Goal: Task Accomplishment & Management: Complete application form

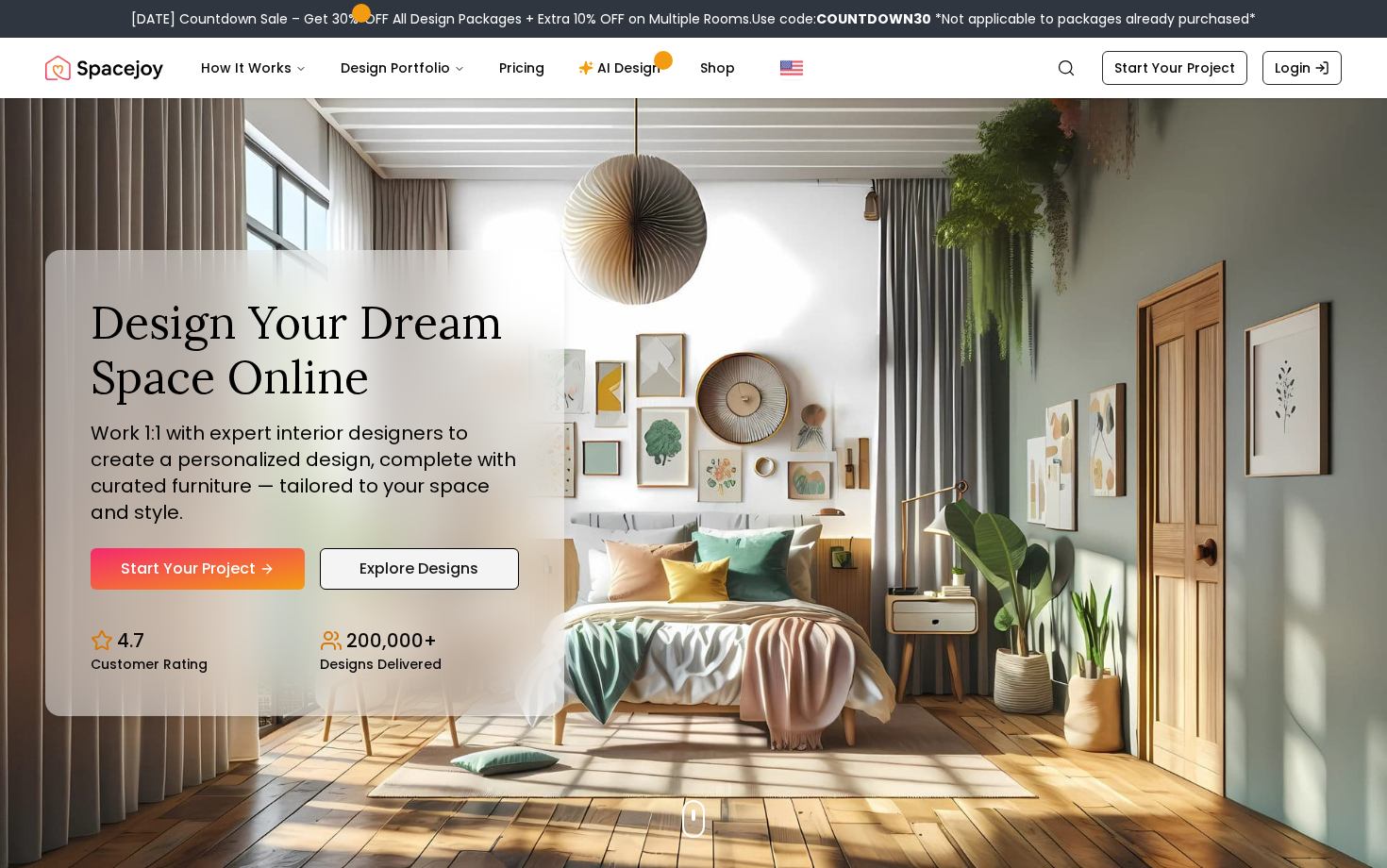
click at [351, 575] on link "Explore Designs" at bounding box center [419, 569] width 199 height 42
click at [264, 562] on icon "Hero section" at bounding box center [271, 569] width 15 height 15
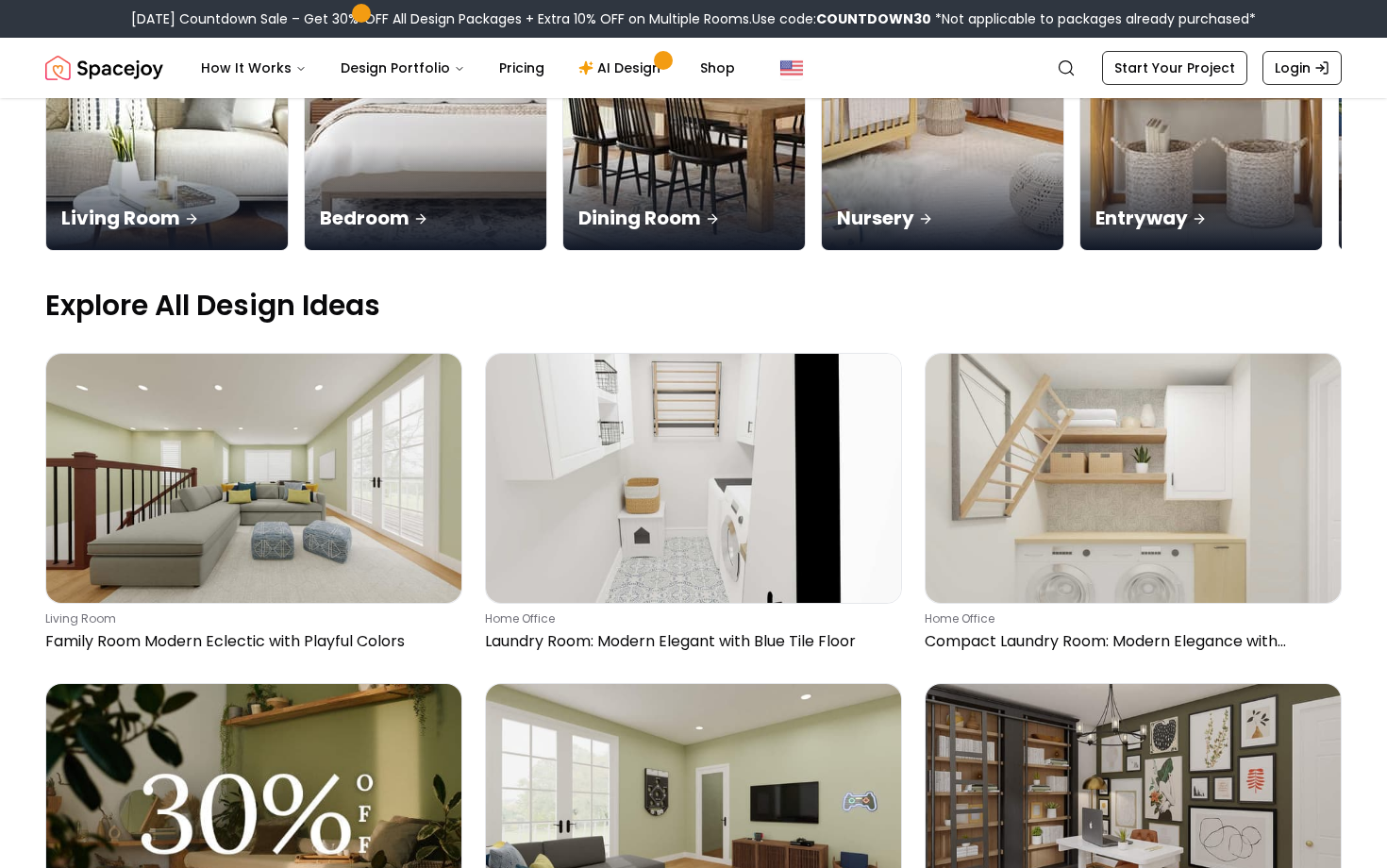
scroll to position [458, 0]
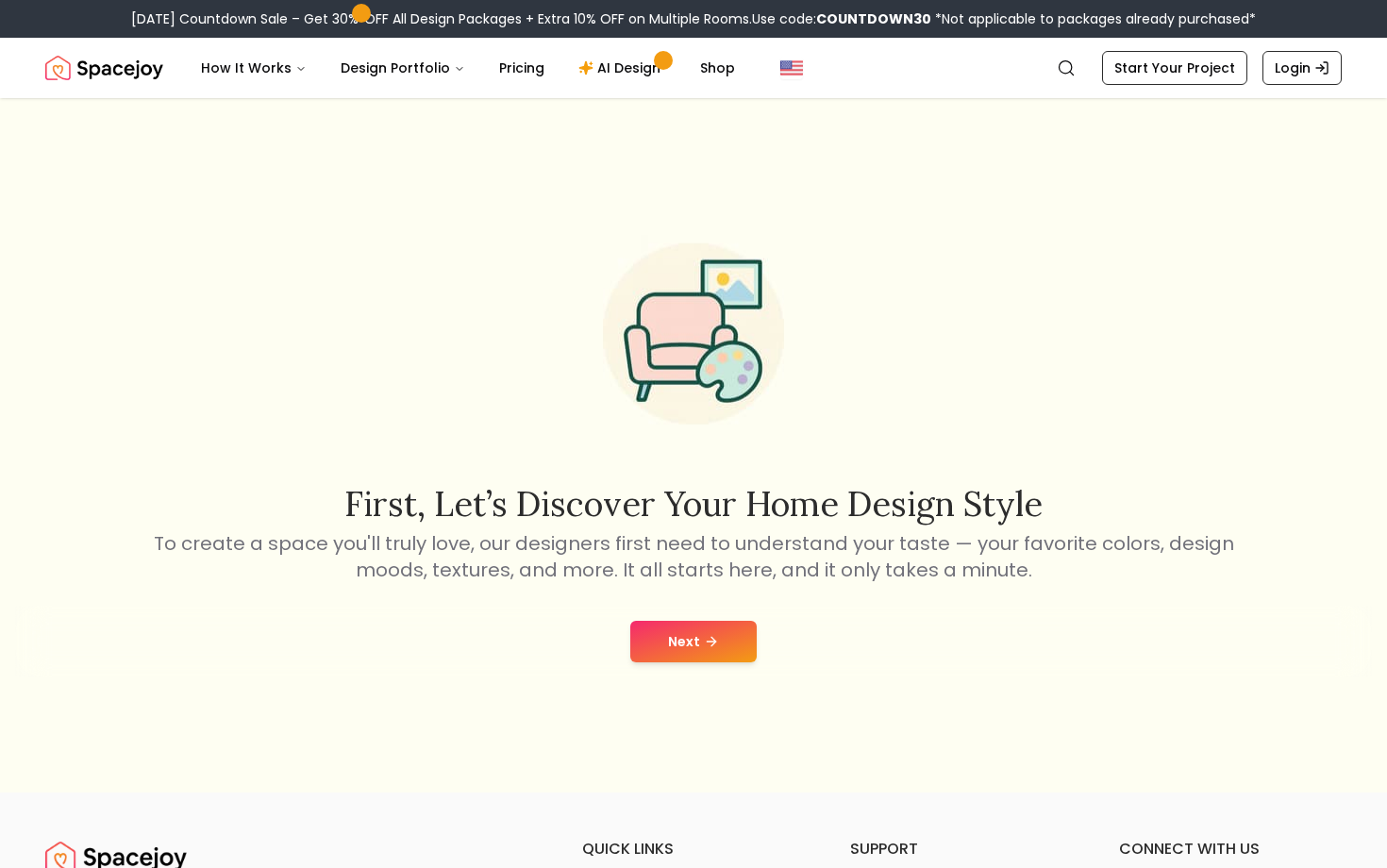
click at [661, 637] on button "Next" at bounding box center [694, 642] width 126 height 42
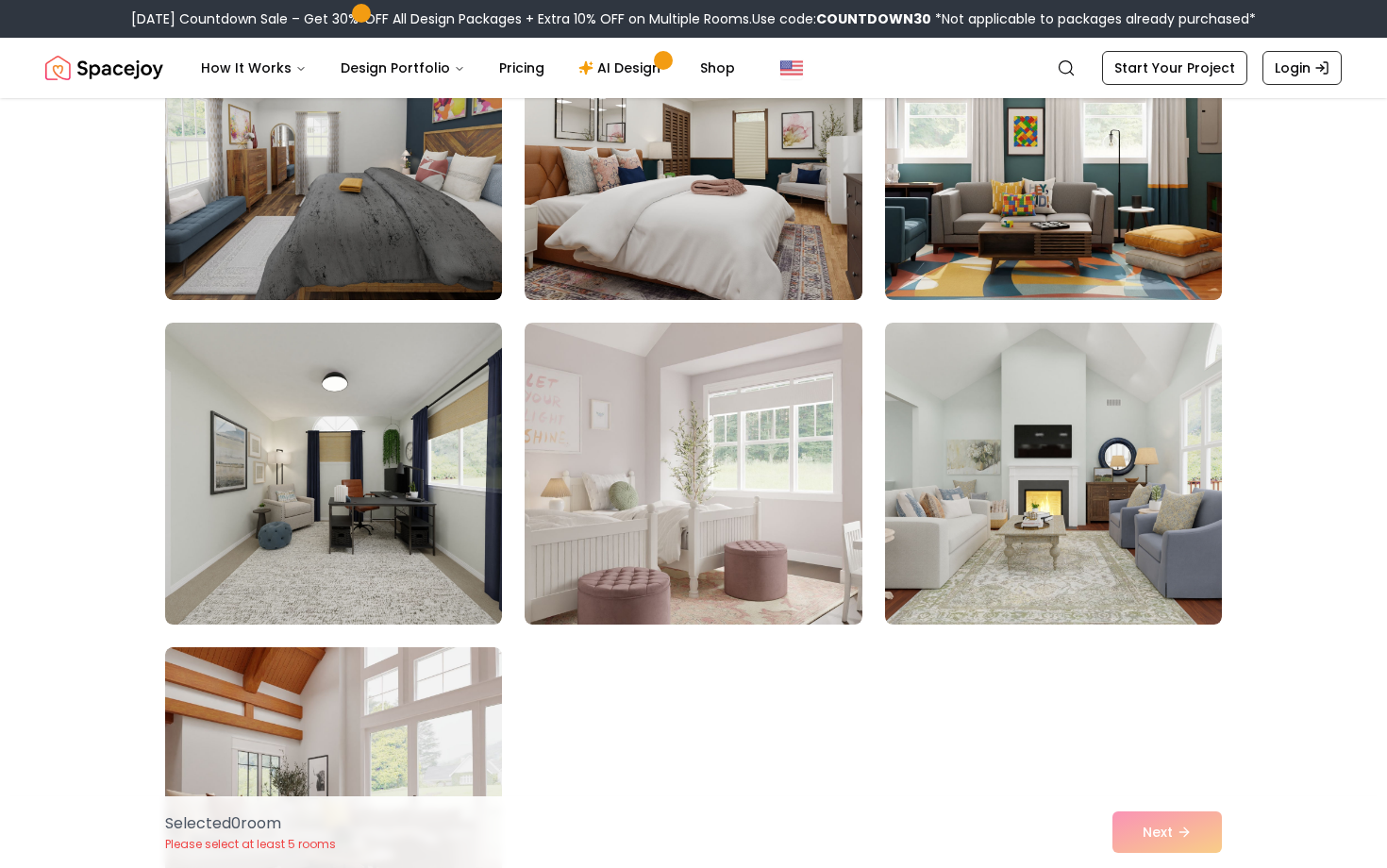
scroll to position [10276, 0]
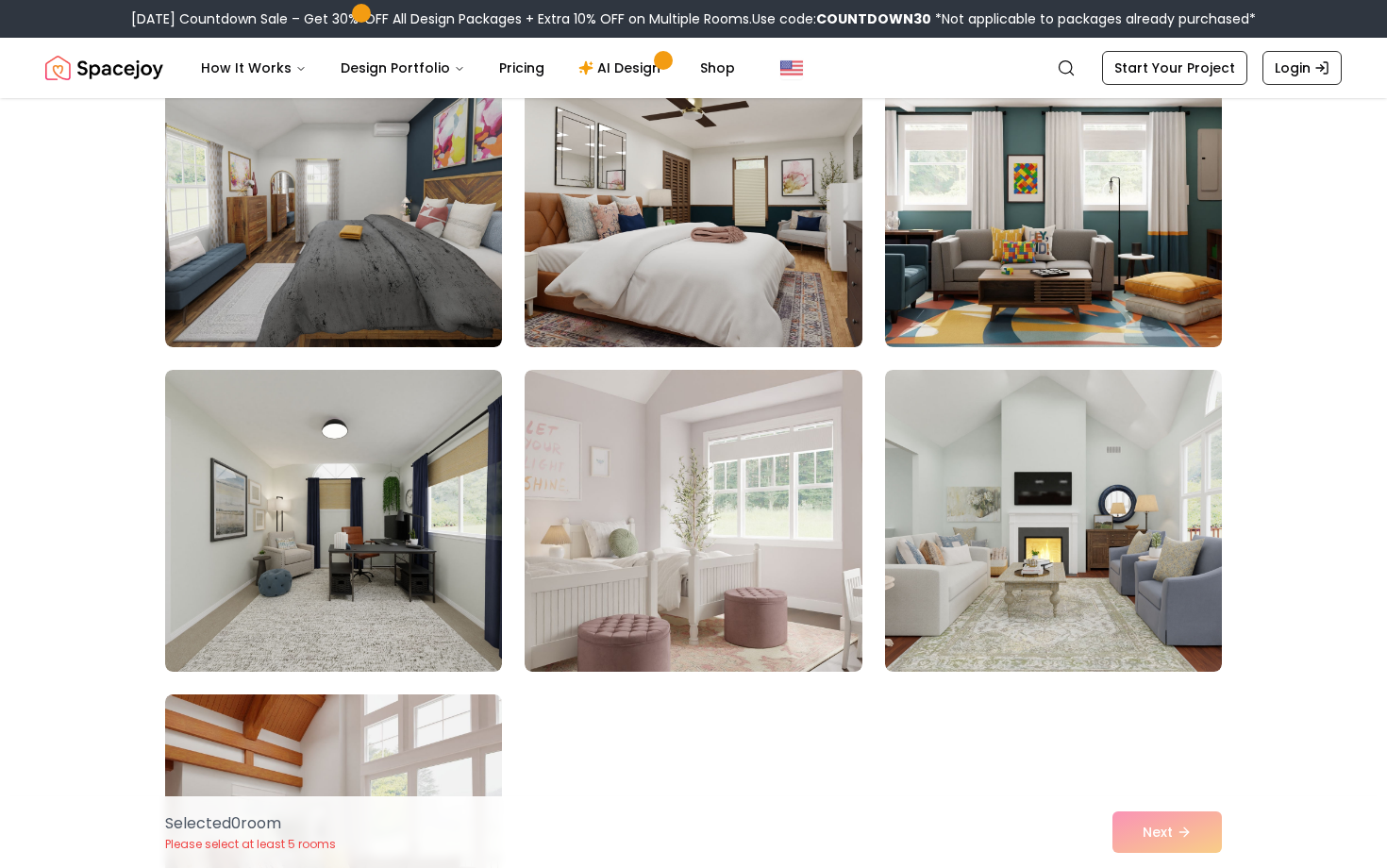
click at [699, 553] on img at bounding box center [693, 521] width 337 height 302
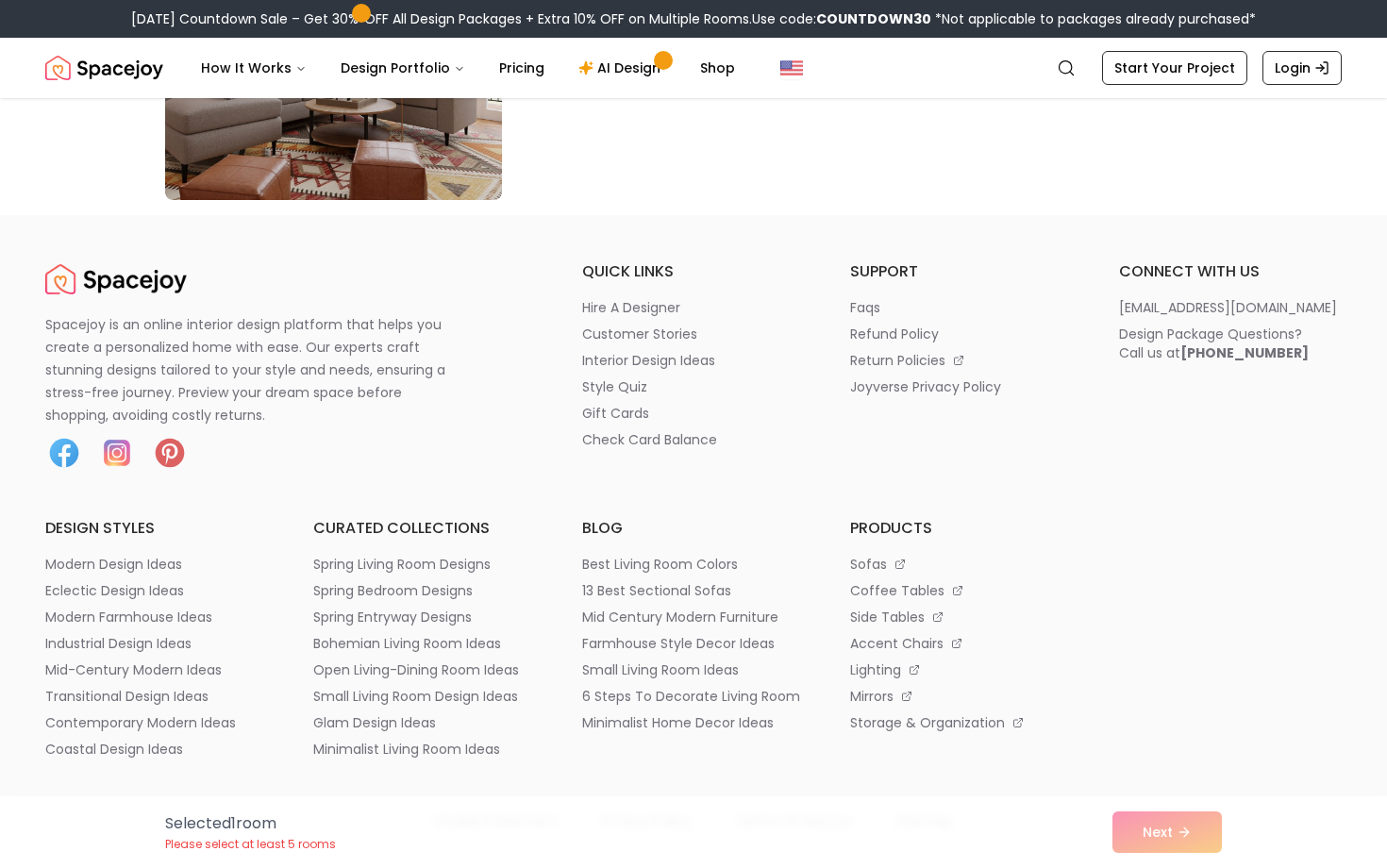
scroll to position [11125, 0]
